Goal: Task Accomplishment & Management: Use online tool/utility

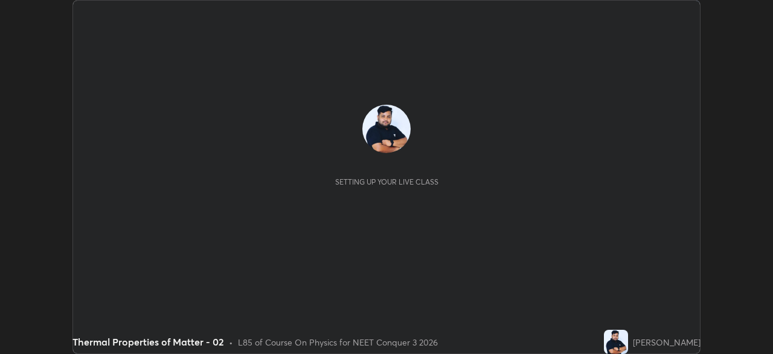
scroll to position [354, 773]
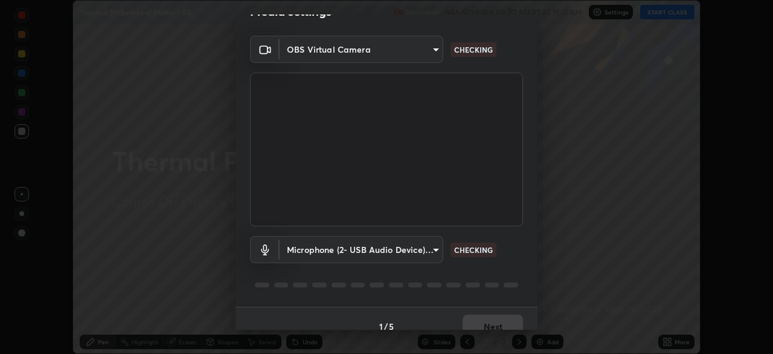
type input "1c1fc7f170fe0fb63c593947f71fbe7b7276dd803ac4132beb317857cbf647bf"
type input "775acd5bf9dea67dddcd35884cf77d022ec2c3d2475586dad7815c24ecc843c5"
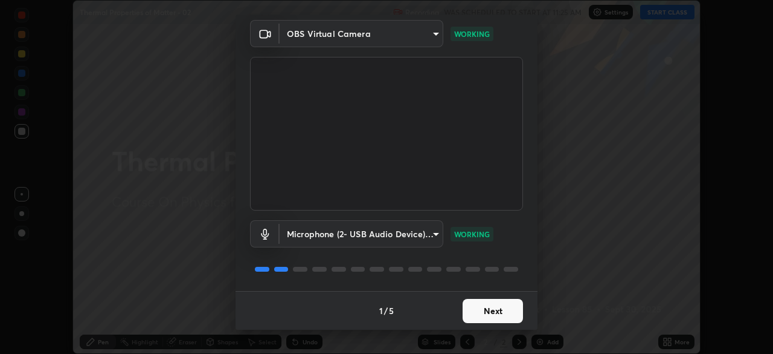
click at [485, 311] on button "Next" at bounding box center [493, 311] width 60 height 24
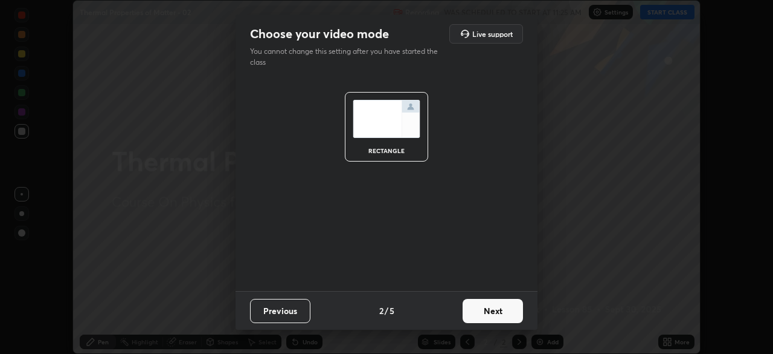
click at [489, 311] on button "Next" at bounding box center [493, 311] width 60 height 24
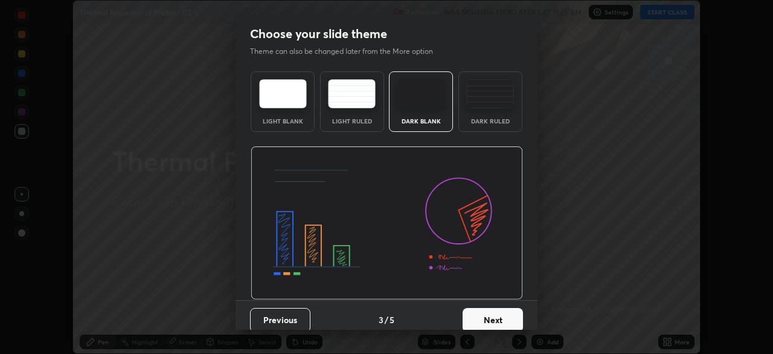
click at [494, 308] on button "Next" at bounding box center [493, 320] width 60 height 24
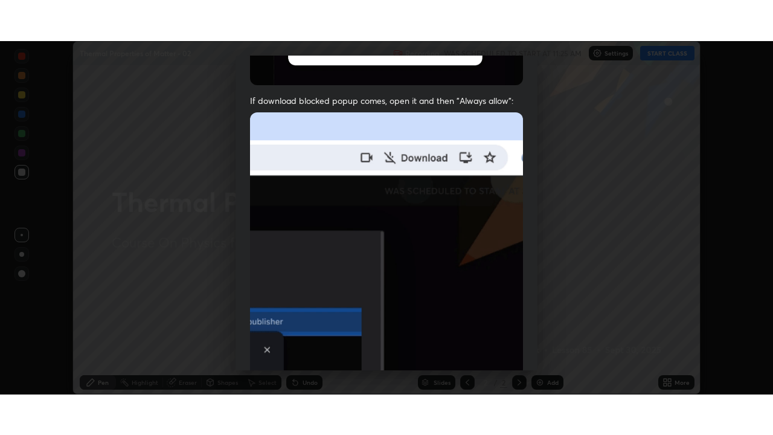
scroll to position [289, 0]
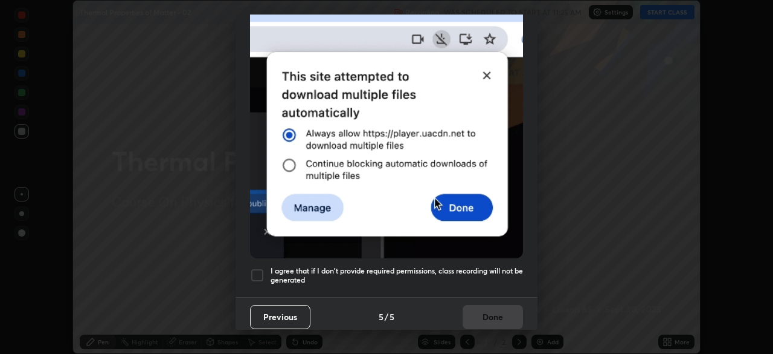
click at [257, 268] on div at bounding box center [257, 275] width 15 height 15
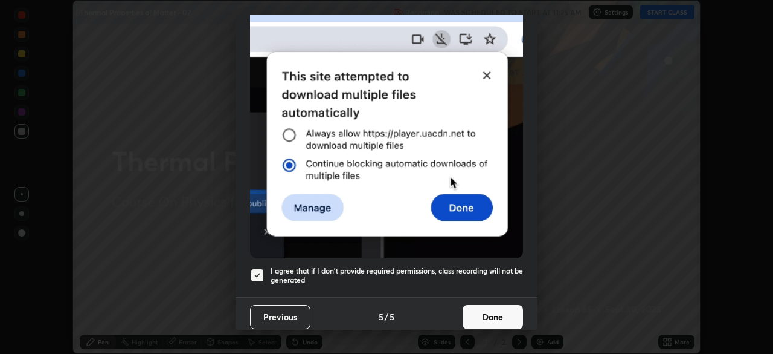
click at [491, 309] on button "Done" at bounding box center [493, 317] width 60 height 24
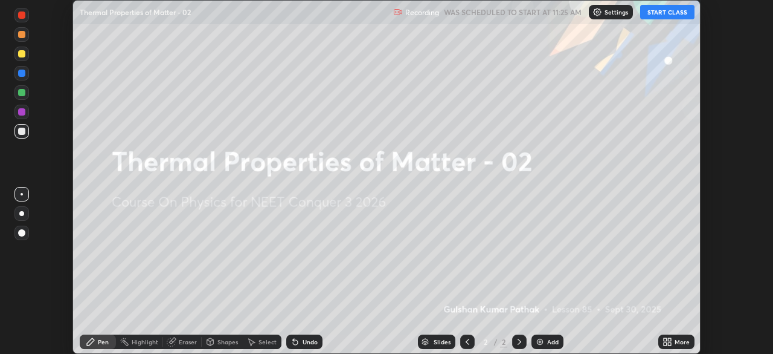
click at [671, 16] on button "START CLASS" at bounding box center [668, 12] width 54 height 15
click at [677, 344] on div "More" at bounding box center [682, 341] width 15 height 6
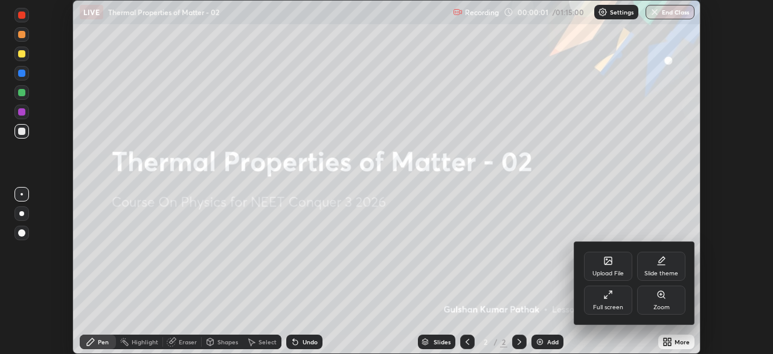
click at [610, 299] on icon at bounding box center [609, 294] width 10 height 10
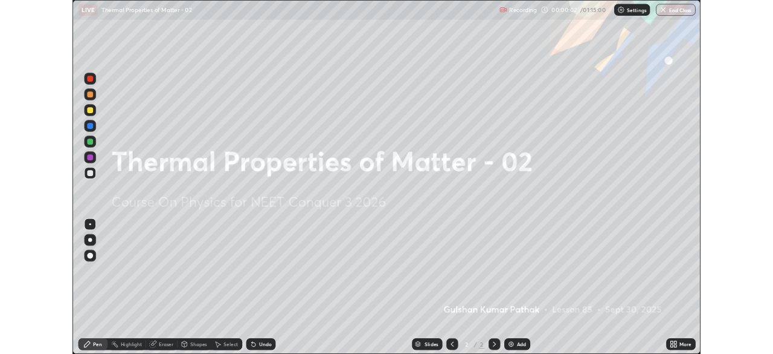
scroll to position [435, 773]
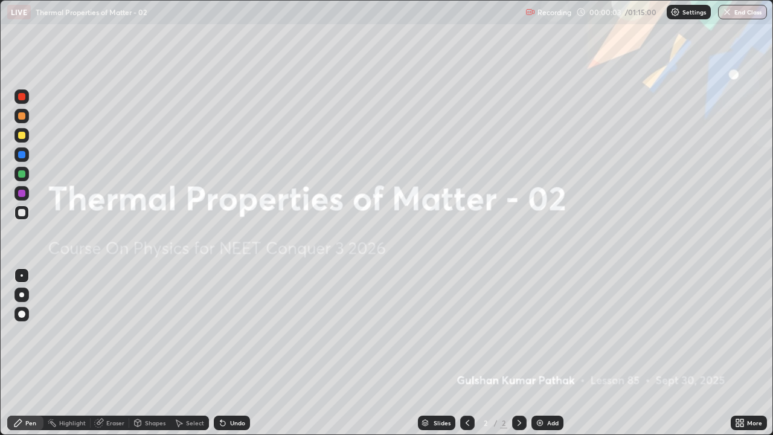
click at [553, 353] on div "Add" at bounding box center [552, 423] width 11 height 6
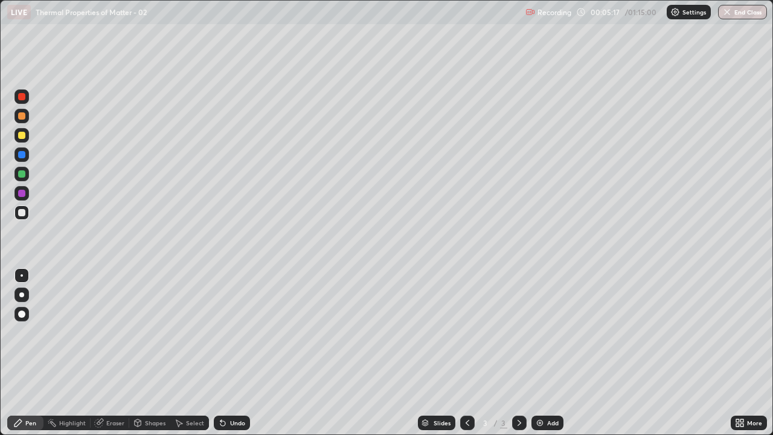
click at [22, 319] on div at bounding box center [22, 314] width 15 height 15
click at [153, 353] on div "Shapes" at bounding box center [155, 423] width 21 height 6
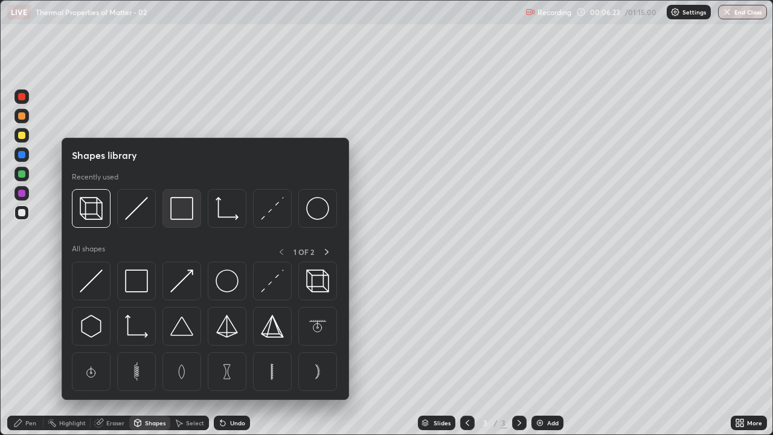
click at [184, 218] on img at bounding box center [181, 208] width 23 height 23
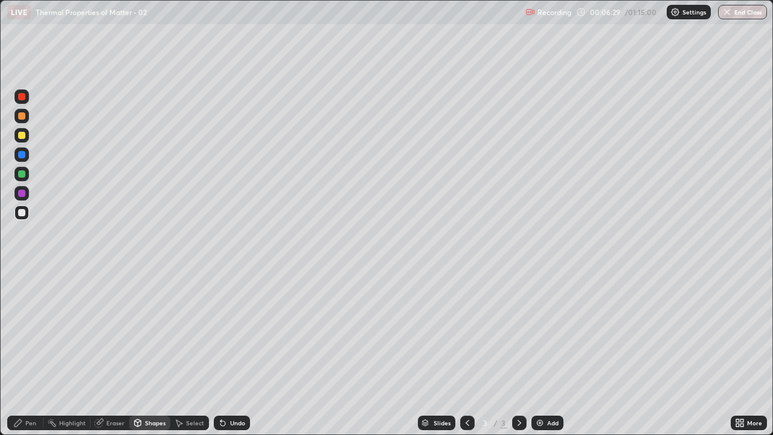
click at [27, 353] on div "Pen" at bounding box center [30, 423] width 11 height 6
click at [23, 195] on div at bounding box center [21, 193] width 7 height 7
click at [20, 138] on div at bounding box center [21, 135] width 7 height 7
click at [230, 353] on div "Undo" at bounding box center [237, 423] width 15 height 6
click at [233, 353] on div "Undo" at bounding box center [237, 423] width 15 height 6
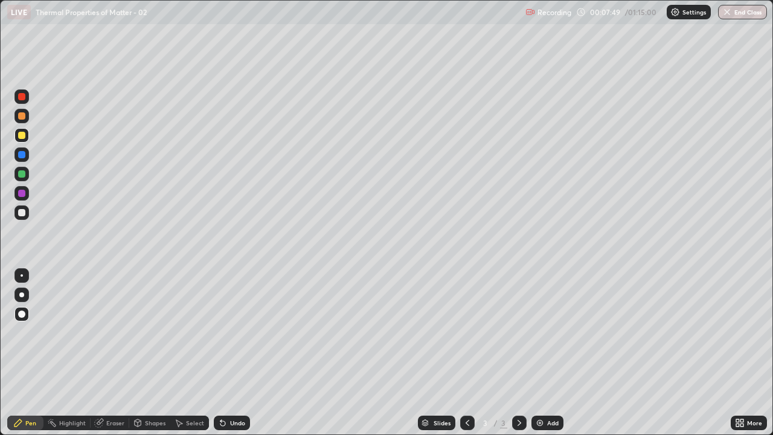
click at [235, 353] on div "Undo" at bounding box center [237, 423] width 15 height 6
click at [234, 353] on div "Undo" at bounding box center [232, 423] width 36 height 15
click at [235, 353] on div "Undo" at bounding box center [232, 423] width 36 height 15
click at [233, 353] on div "Undo" at bounding box center [232, 423] width 36 height 15
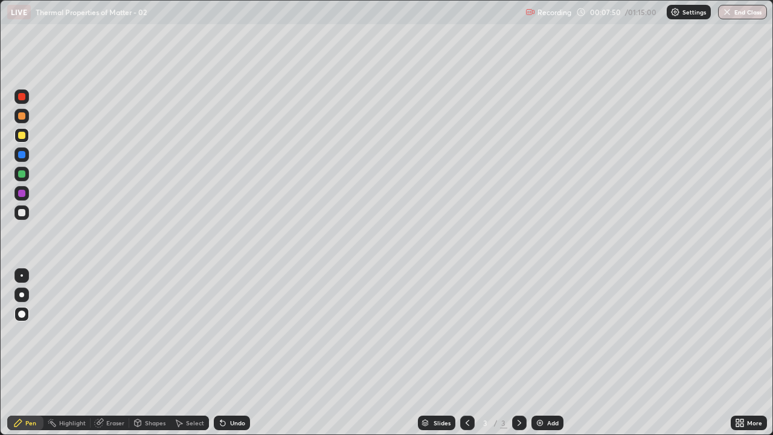
click at [234, 353] on div "Undo" at bounding box center [232, 423] width 36 height 15
click at [233, 353] on div "Undo" at bounding box center [232, 423] width 36 height 15
click at [24, 193] on div at bounding box center [21, 193] width 7 height 7
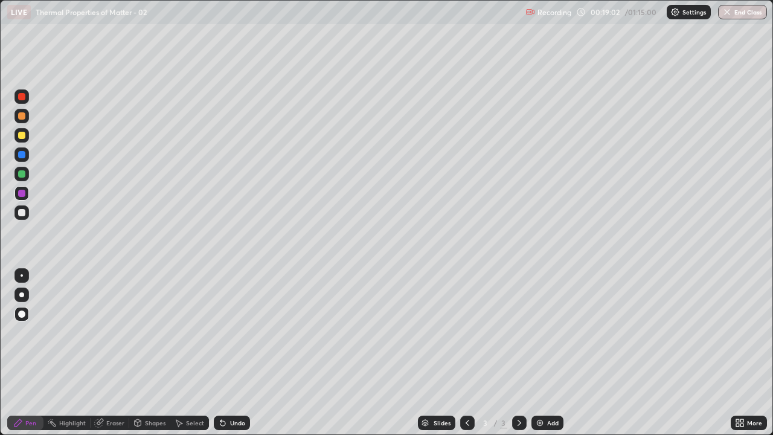
click at [523, 353] on icon at bounding box center [520, 423] width 10 height 10
click at [547, 353] on div "Add" at bounding box center [552, 423] width 11 height 6
click at [232, 353] on div "Undo" at bounding box center [237, 423] width 15 height 6
click at [221, 353] on icon at bounding box center [223, 423] width 5 height 5
click at [226, 353] on div "Undo" at bounding box center [232, 423] width 36 height 15
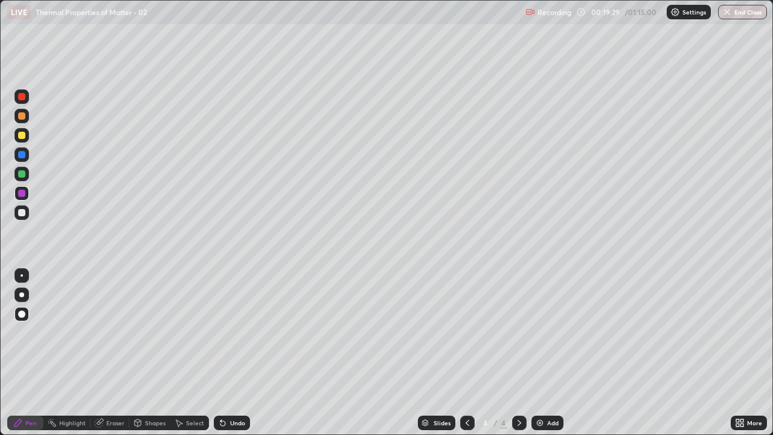
click at [234, 353] on div "Undo" at bounding box center [237, 423] width 15 height 6
click at [22, 174] on div at bounding box center [21, 173] width 7 height 7
click at [24, 153] on div at bounding box center [21, 154] width 7 height 7
click at [22, 215] on div at bounding box center [21, 212] width 7 height 7
click at [547, 353] on div "Add" at bounding box center [552, 423] width 11 height 6
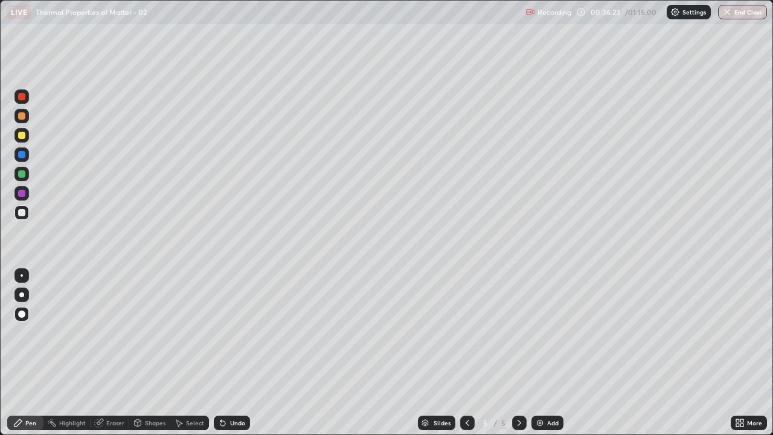
click at [547, 353] on div "Add" at bounding box center [552, 423] width 11 height 6
click at [24, 192] on div at bounding box center [21, 193] width 7 height 7
click at [550, 353] on div "Add" at bounding box center [548, 423] width 32 height 15
click at [24, 172] on div at bounding box center [21, 173] width 7 height 7
click at [24, 211] on div at bounding box center [21, 212] width 7 height 7
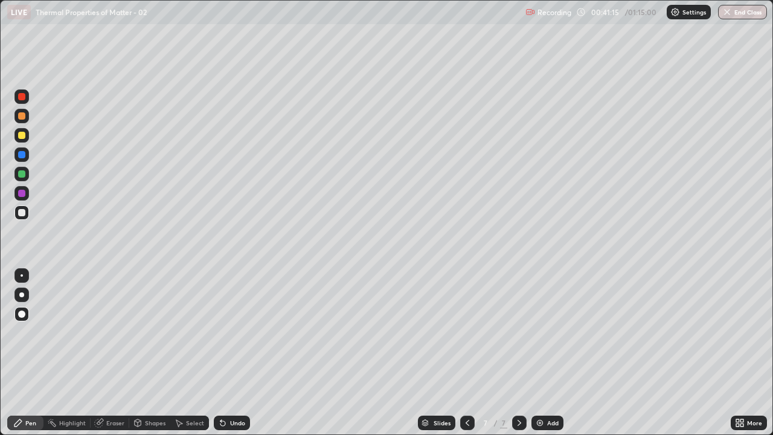
click at [28, 192] on div at bounding box center [22, 193] width 15 height 15
click at [547, 353] on div "Add" at bounding box center [552, 423] width 11 height 6
click at [22, 174] on div at bounding box center [21, 173] width 7 height 7
click at [19, 138] on div at bounding box center [21, 135] width 7 height 7
click at [152, 353] on div "Shapes" at bounding box center [149, 423] width 41 height 15
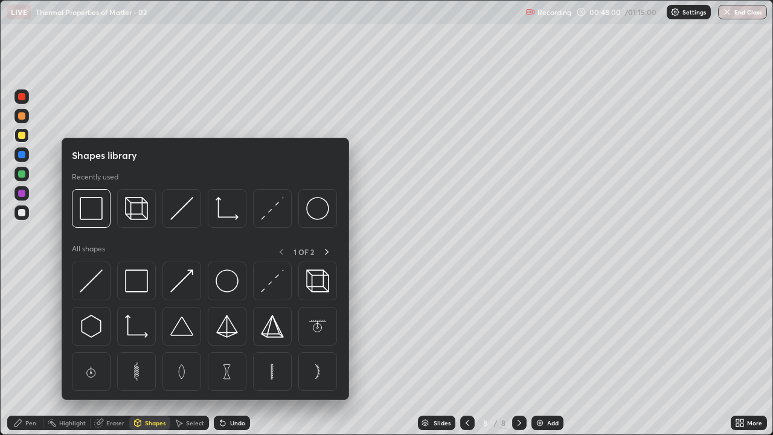
click at [111, 353] on div "Eraser" at bounding box center [115, 423] width 18 height 6
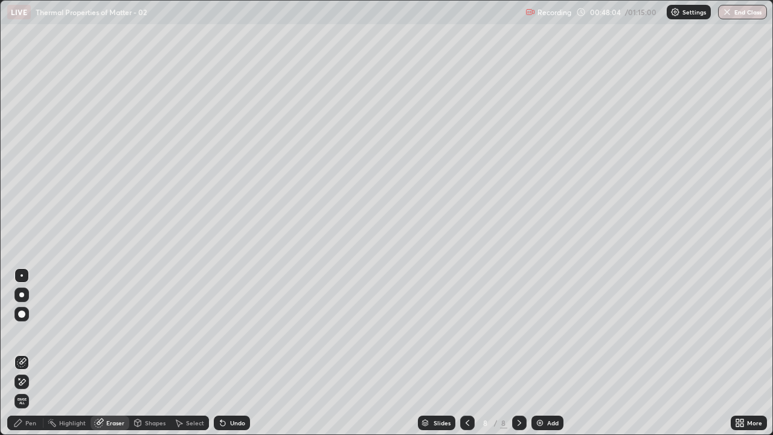
click at [25, 353] on div "Pen" at bounding box center [30, 423] width 11 height 6
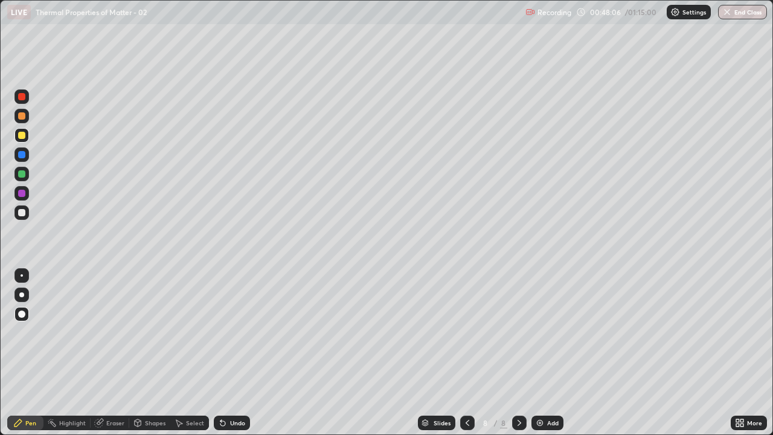
click at [110, 353] on div "Eraser" at bounding box center [110, 423] width 39 height 15
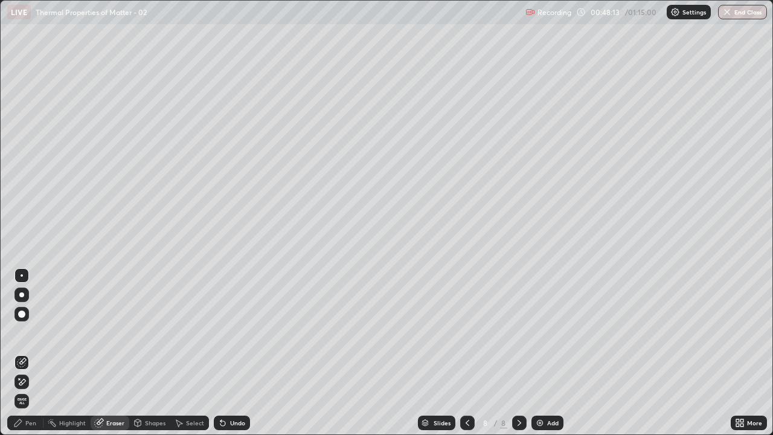
click at [544, 353] on div "Add" at bounding box center [548, 423] width 32 height 15
click at [25, 353] on div "Pen" at bounding box center [25, 423] width 36 height 15
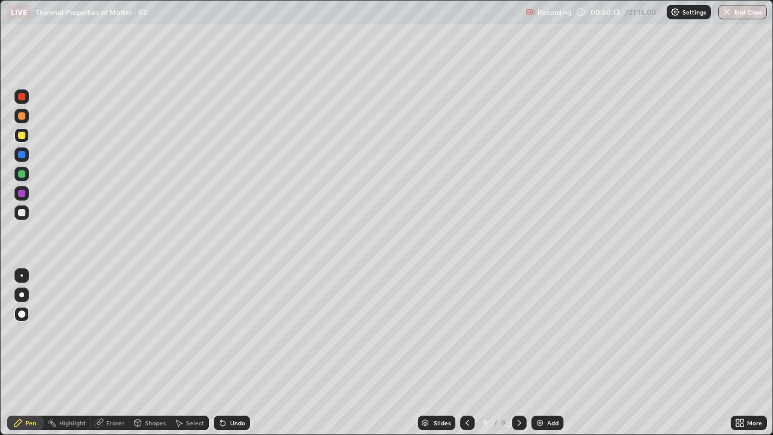
click at [22, 276] on div at bounding box center [22, 275] width 2 height 2
click at [24, 210] on div at bounding box center [21, 212] width 7 height 7
click at [26, 315] on div at bounding box center [22, 314] width 15 height 15
click at [540, 353] on img at bounding box center [540, 423] width 10 height 10
click at [152, 353] on div "Shapes" at bounding box center [155, 423] width 21 height 6
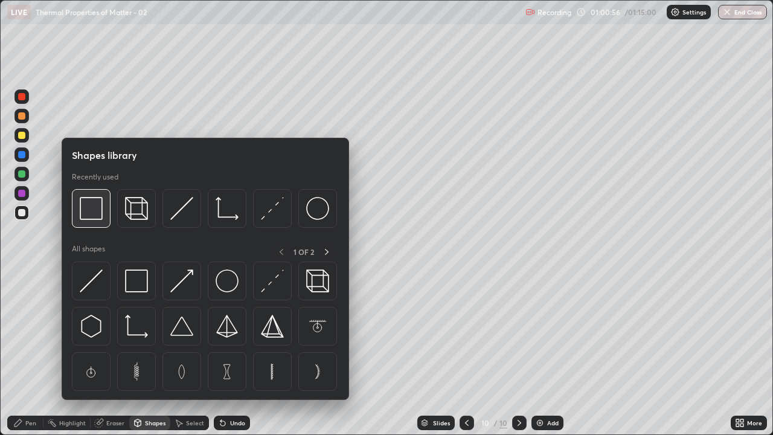
click at [91, 207] on img at bounding box center [91, 208] width 23 height 23
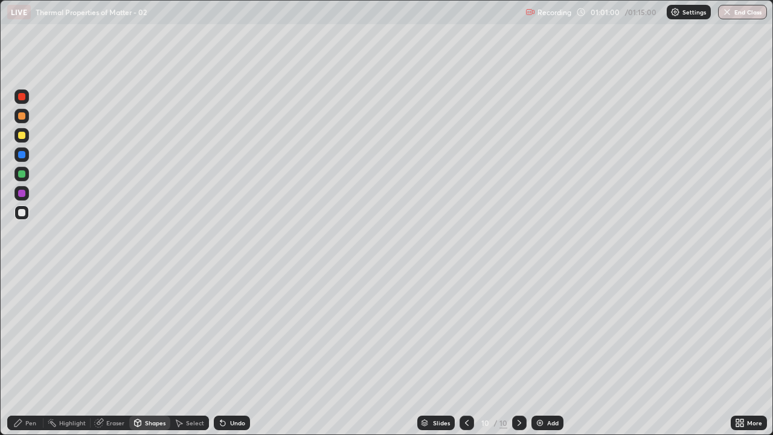
click at [29, 353] on div "Pen" at bounding box center [30, 423] width 11 height 6
click at [21, 190] on div at bounding box center [21, 193] width 7 height 7
click at [21, 137] on div at bounding box center [21, 135] width 7 height 7
click at [27, 176] on div at bounding box center [22, 174] width 15 height 15
click at [231, 353] on div "Undo" at bounding box center [237, 423] width 15 height 6
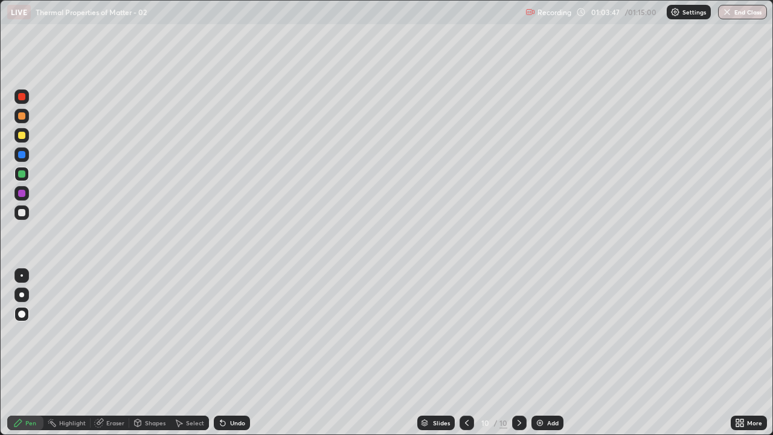
click at [230, 353] on div "Undo" at bounding box center [237, 423] width 15 height 6
click at [22, 192] on div at bounding box center [21, 193] width 7 height 7
click at [547, 353] on div "Add" at bounding box center [552, 423] width 11 height 6
click at [231, 353] on div "Undo" at bounding box center [237, 423] width 15 height 6
click at [228, 353] on div "Undo" at bounding box center [232, 423] width 36 height 15
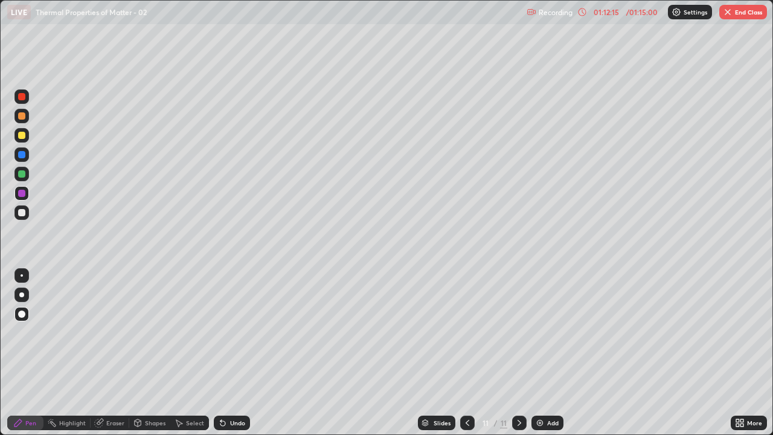
click at [239, 353] on div "Undo" at bounding box center [232, 423] width 36 height 15
click at [23, 207] on div at bounding box center [22, 212] width 15 height 15
click at [24, 174] on div at bounding box center [21, 173] width 7 height 7
click at [22, 213] on div at bounding box center [21, 212] width 7 height 7
click at [23, 133] on div at bounding box center [21, 135] width 7 height 7
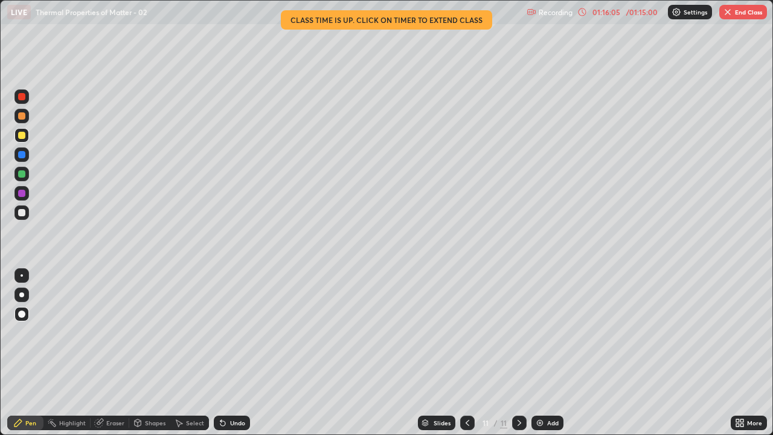
click at [581, 13] on icon at bounding box center [583, 12] width 10 height 10
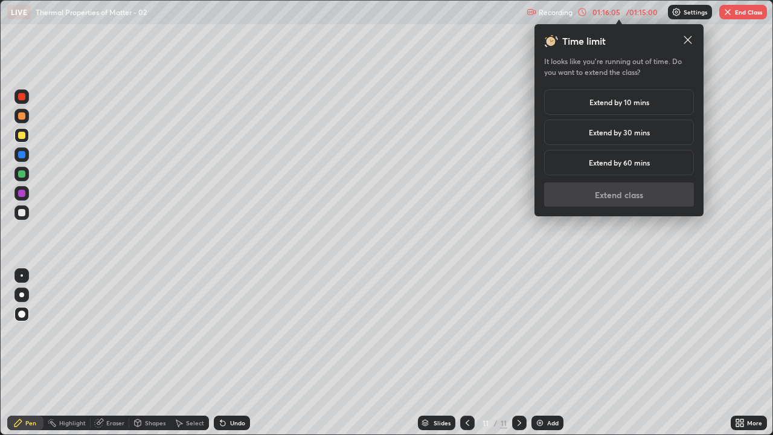
click at [602, 108] on div "Extend by 10 mins" at bounding box center [619, 101] width 150 height 25
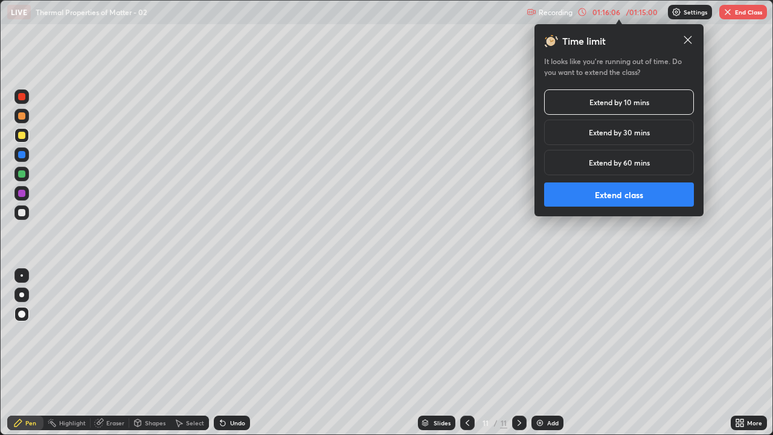
click at [583, 198] on button "Extend class" at bounding box center [619, 194] width 150 height 24
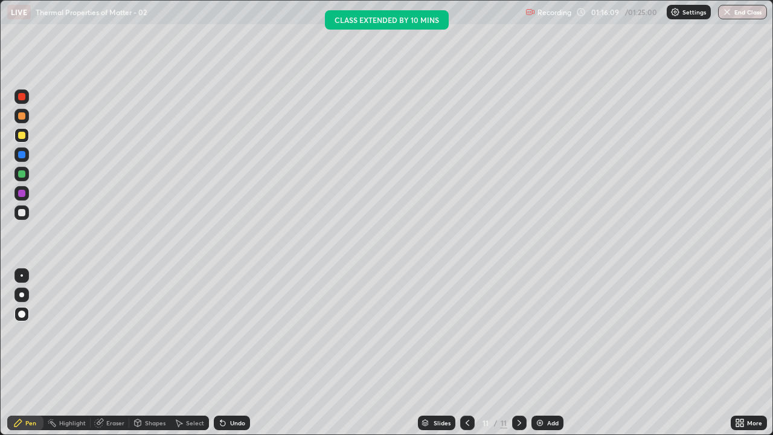
click at [22, 155] on div at bounding box center [21, 154] width 7 height 7
click at [18, 193] on div at bounding box center [21, 193] width 7 height 7
click at [22, 138] on div at bounding box center [21, 135] width 7 height 7
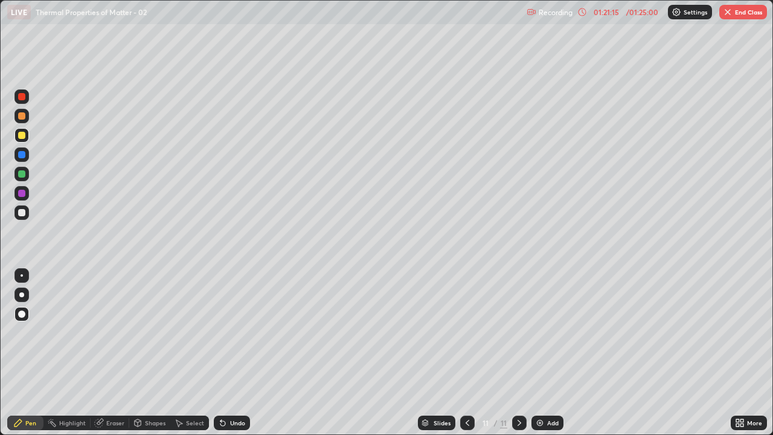
click at [23, 268] on div at bounding box center [22, 275] width 15 height 15
click at [22, 212] on div at bounding box center [21, 212] width 7 height 7
click at [23, 314] on div at bounding box center [21, 314] width 7 height 7
click at [737, 10] on button "End Class" at bounding box center [744, 12] width 48 height 15
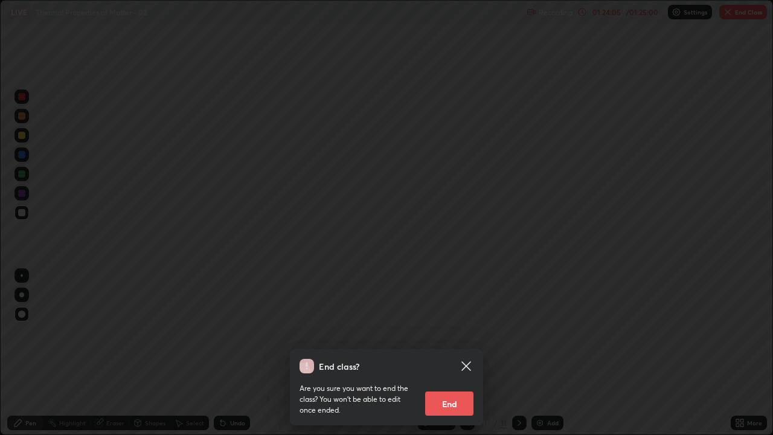
click at [445, 353] on button "End" at bounding box center [449, 404] width 48 height 24
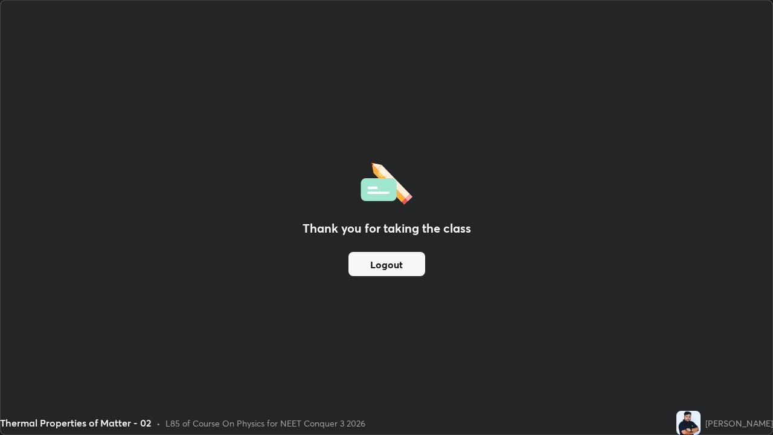
click at [394, 263] on button "Logout" at bounding box center [387, 264] width 77 height 24
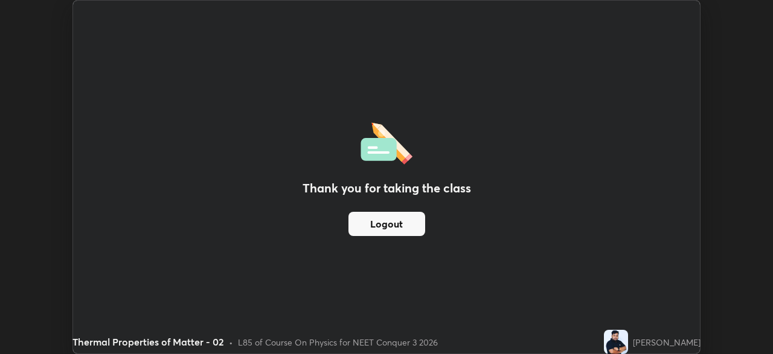
scroll to position [60076, 59656]
